Goal: Find specific page/section: Find specific page/section

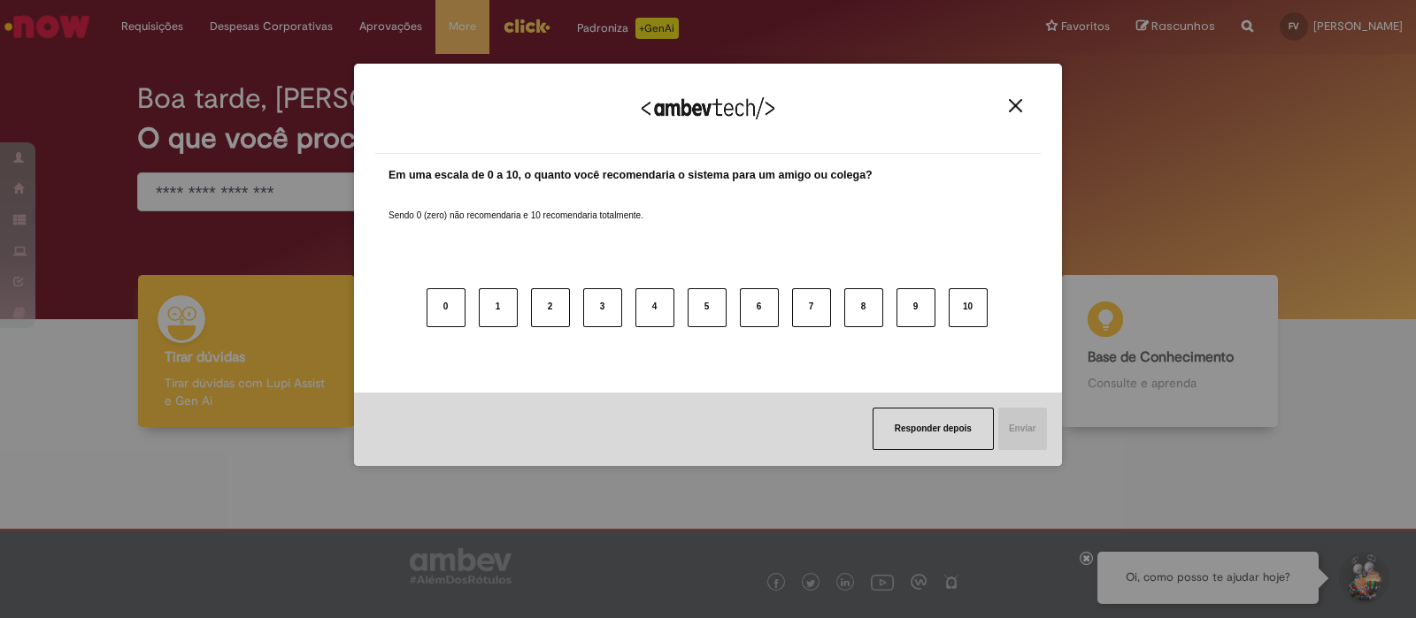
click at [1021, 102] on img "Close" at bounding box center [1015, 105] width 13 height 13
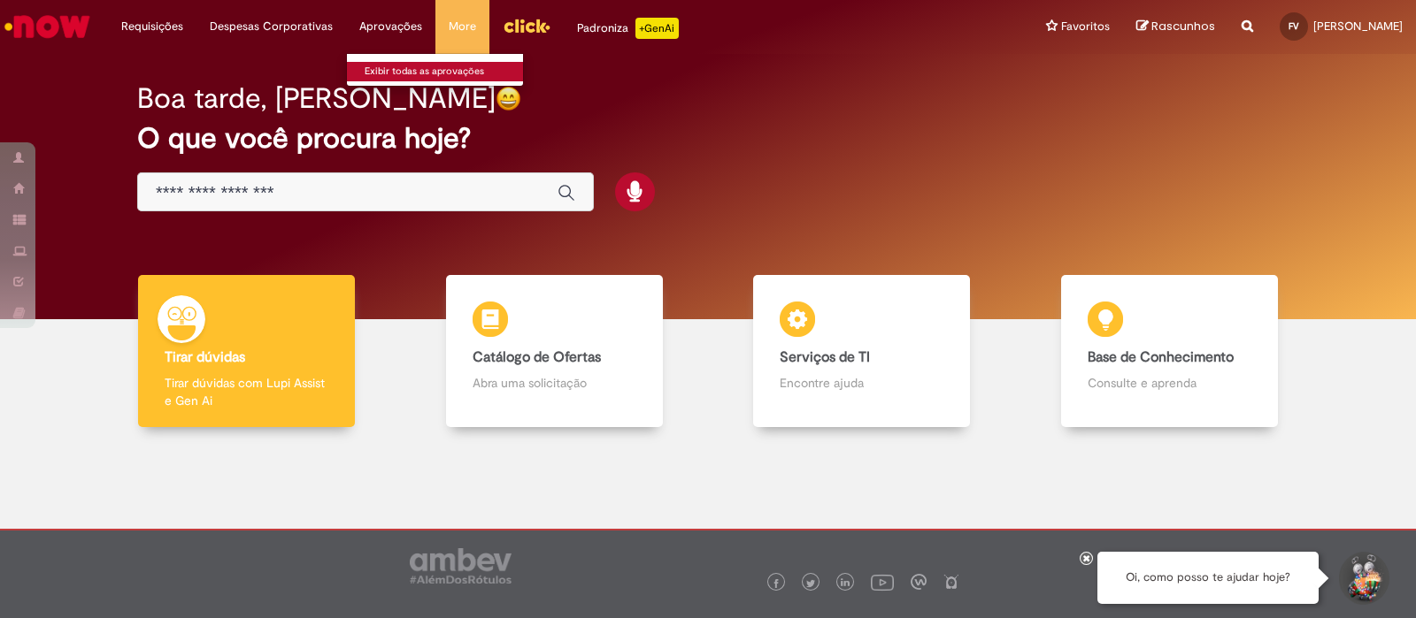
click at [394, 68] on link "Exibir todas as aprovações" at bounding box center [444, 71] width 195 height 19
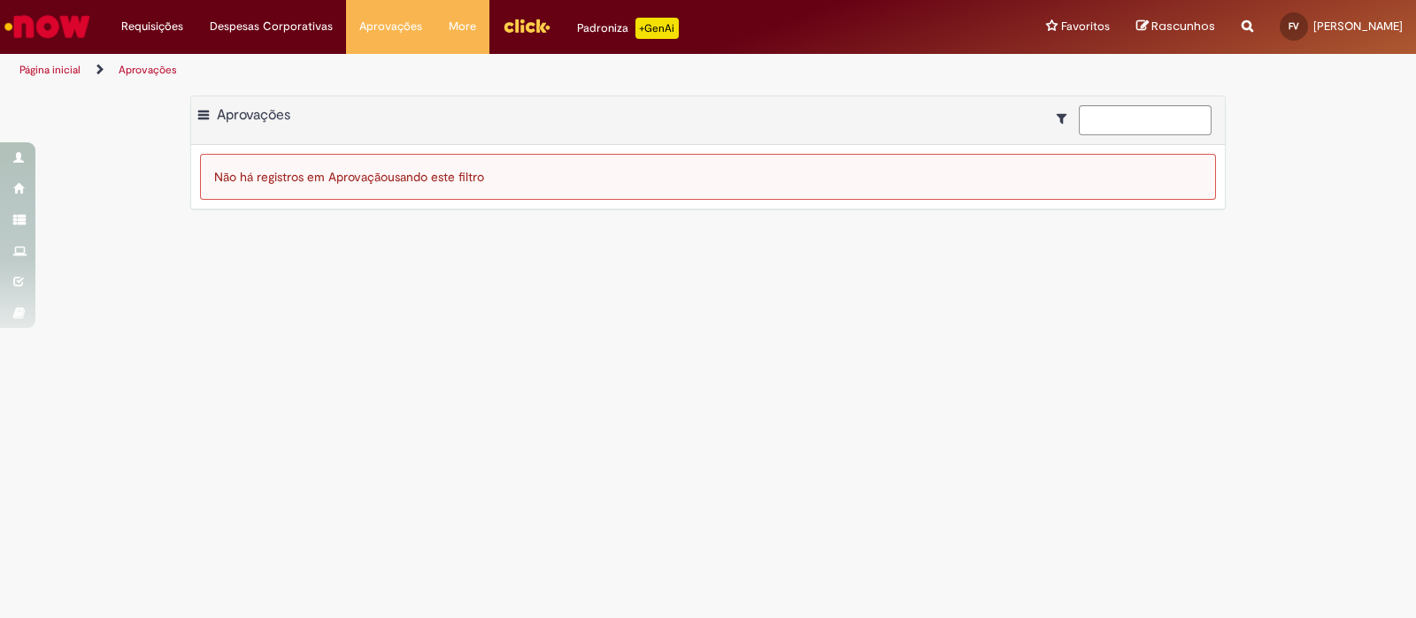
click at [464, 251] on main "Aprovações Exportar como PDF Exportar como Excel Exportar como CSV Aprovações N…" at bounding box center [708, 353] width 1416 height 532
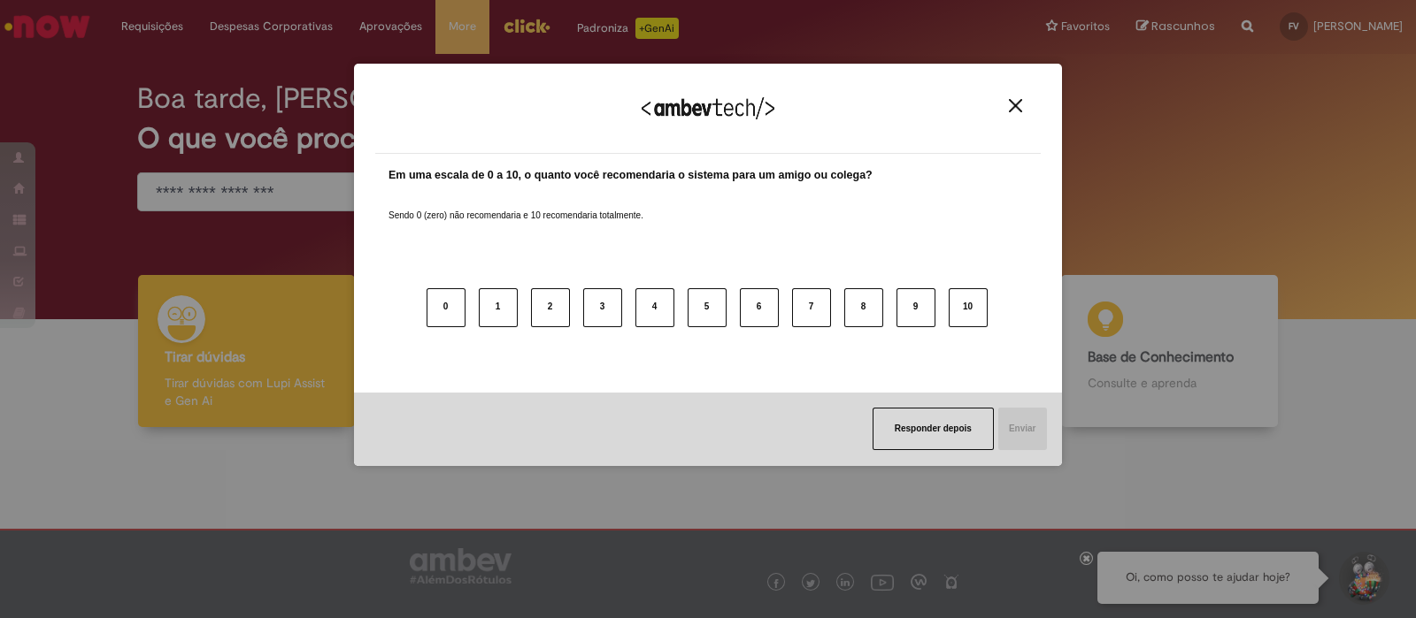
click at [1011, 95] on div "Agradecemos seu feedback!" at bounding box center [707, 119] width 665 height 69
click at [1013, 99] on img "Close" at bounding box center [1015, 105] width 13 height 13
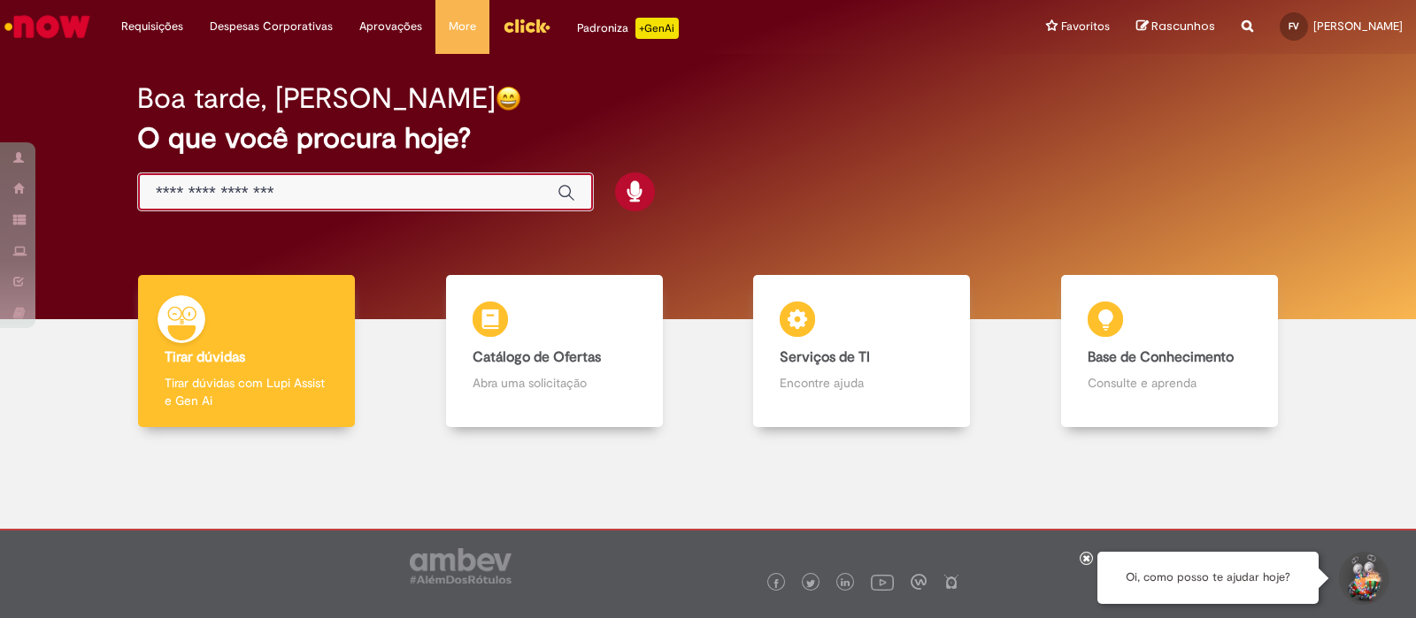
click at [398, 192] on input "Basta digitar aqui" at bounding box center [348, 193] width 384 height 20
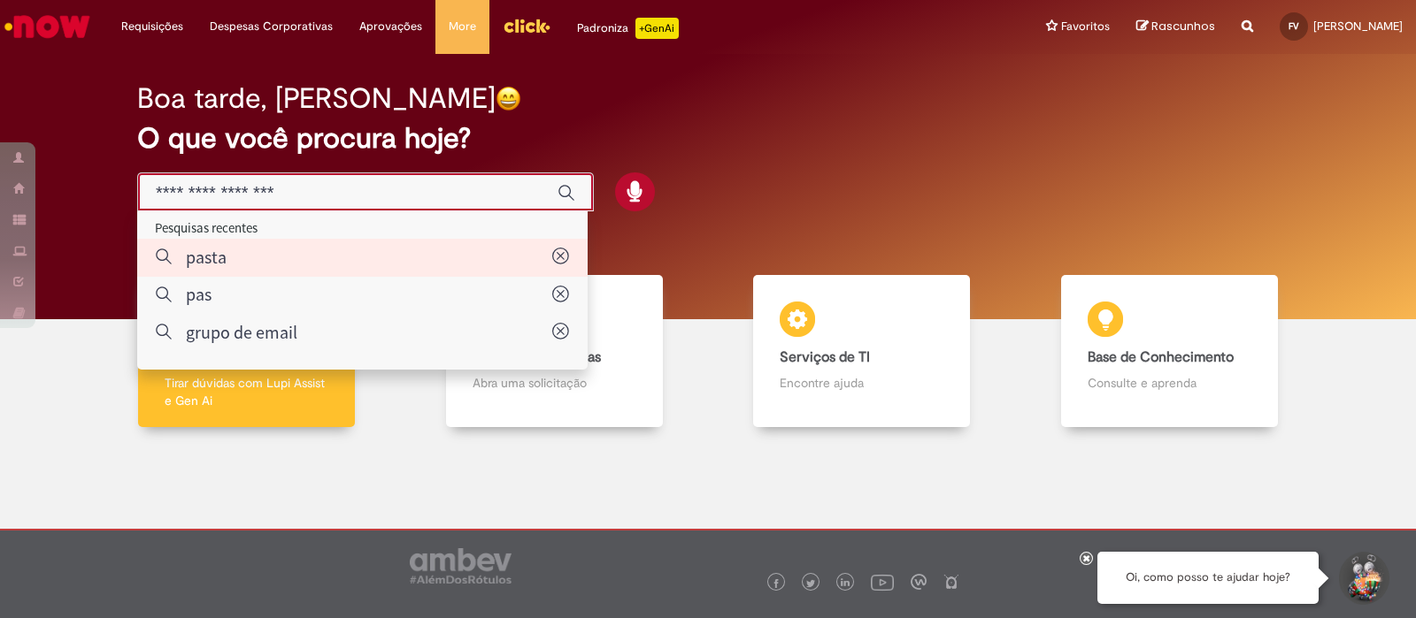
type input "*****"
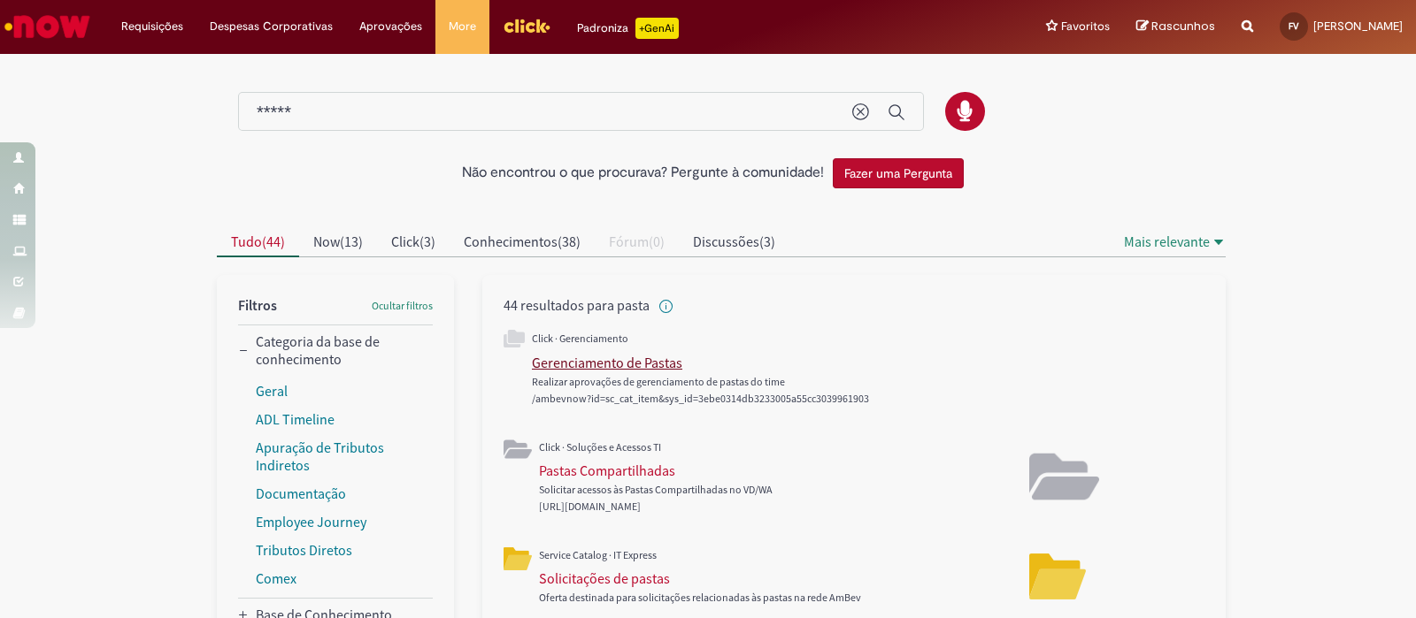
click at [626, 364] on div "Gerenciamento de Pastas" at bounding box center [607, 363] width 150 height 18
